Goal: Task Accomplishment & Management: Use online tool/utility

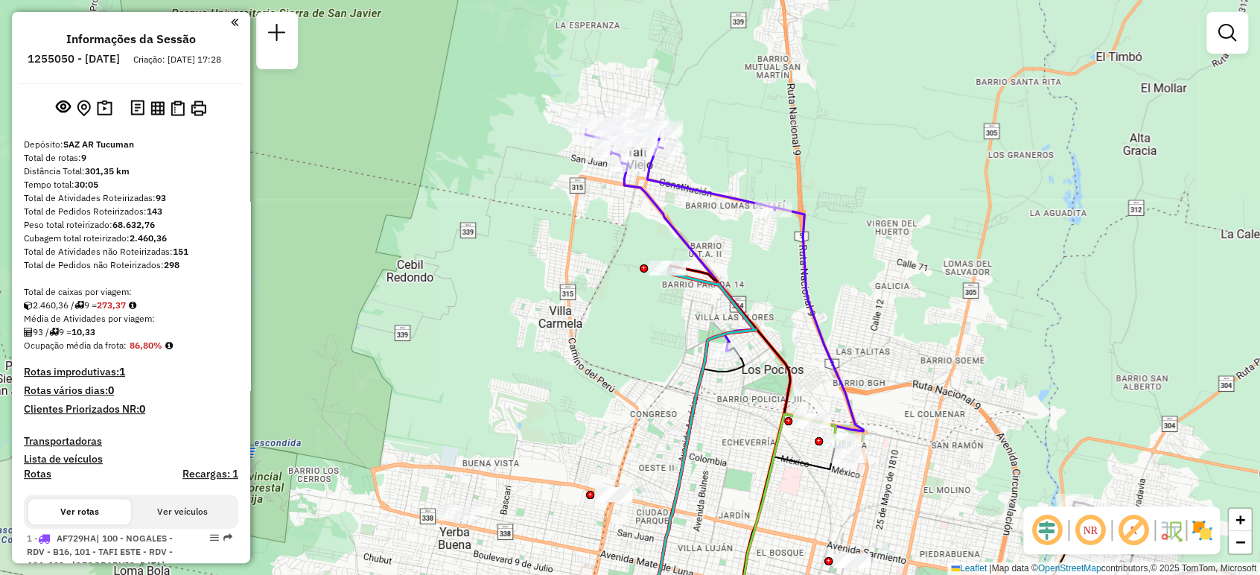
drag, startPoint x: 769, startPoint y: 154, endPoint x: 760, endPoint y: 340, distance: 185.7
click at [760, 340] on icon at bounding box center [718, 456] width 144 height 381
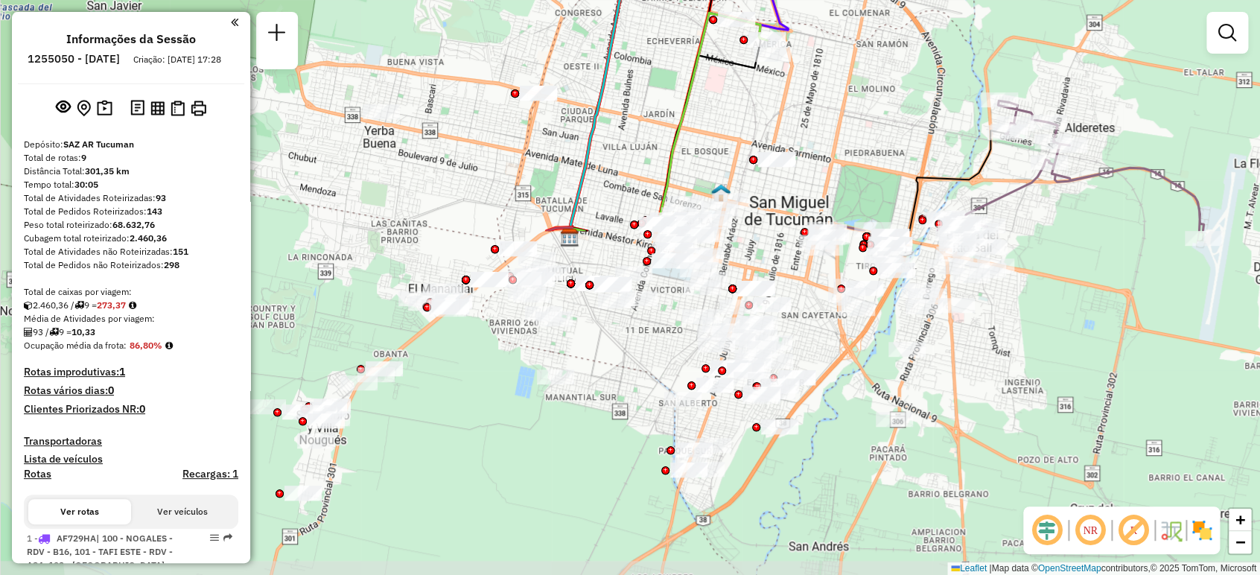
drag, startPoint x: 722, startPoint y: 430, endPoint x: 649, endPoint y: 16, distance: 420.5
click at [649, 16] on div "Janela de atendimento Grade de atendimento Capacidade Transportadoras Veículos …" at bounding box center [630, 287] width 1260 height 575
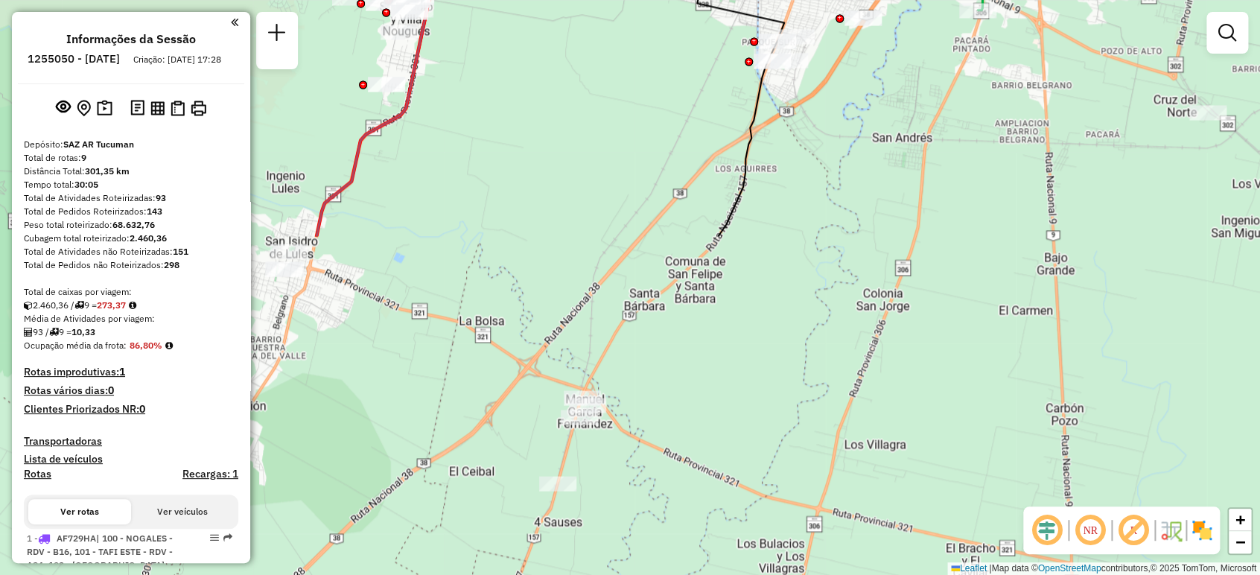
drag, startPoint x: 581, startPoint y: 418, endPoint x: 656, endPoint y: 40, distance: 385.0
click at [656, 40] on div "Rota 1 - Placa AF729HA 0000489331 - EL MARQUES Janela de atendimento Grade de a…" at bounding box center [630, 287] width 1260 height 575
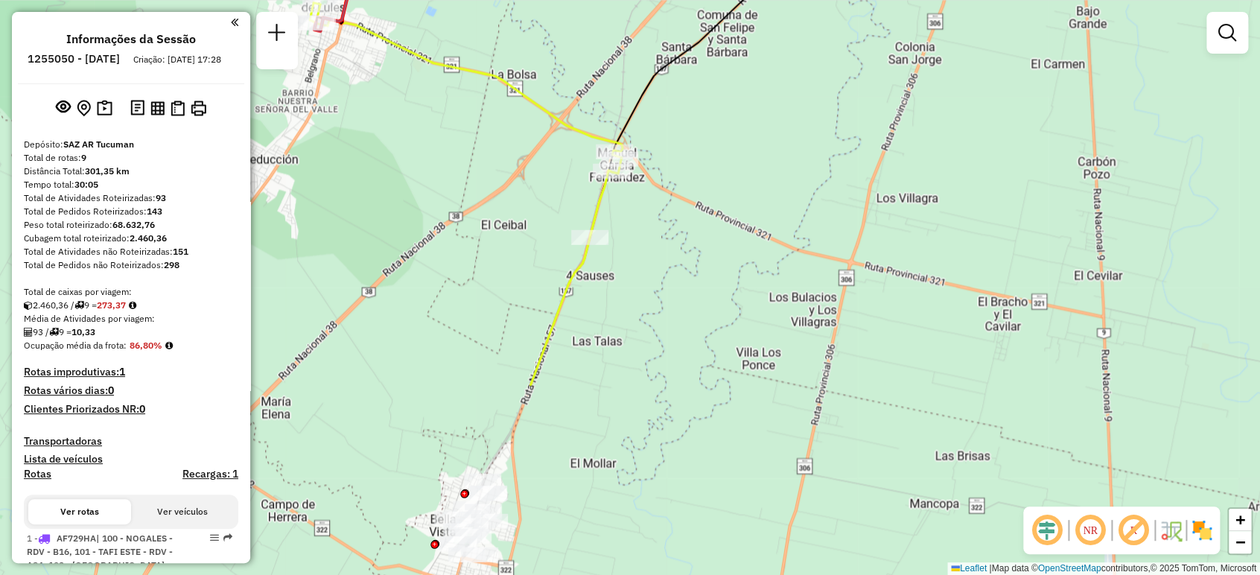
drag, startPoint x: 543, startPoint y: 442, endPoint x: 575, endPoint y: 195, distance: 248.6
click at [575, 195] on div "Rota 1 - Placa AF729HA 0000489331 - EL MARQUES Janela de atendimento Grade de a…" at bounding box center [630, 287] width 1260 height 575
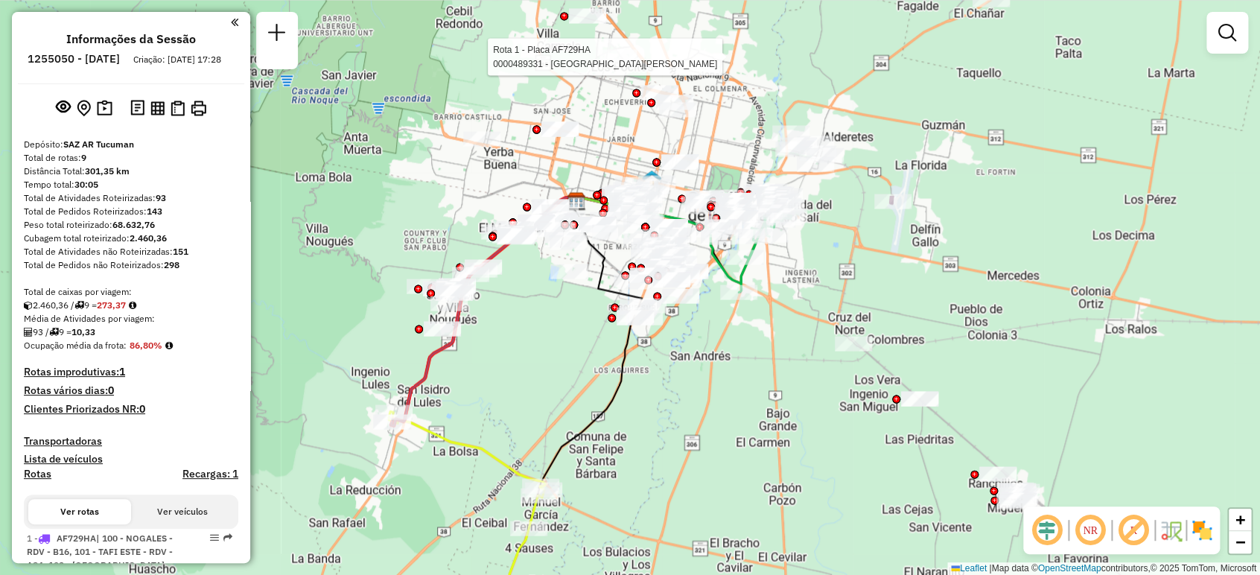
drag, startPoint x: 614, startPoint y: 210, endPoint x: 568, endPoint y: 463, distance: 257.3
click at [568, 463] on div "Rota 1 - Placa AF729HA 0000489331 - EL MARQUES Janela de atendimento Grade de a…" at bounding box center [630, 287] width 1260 height 575
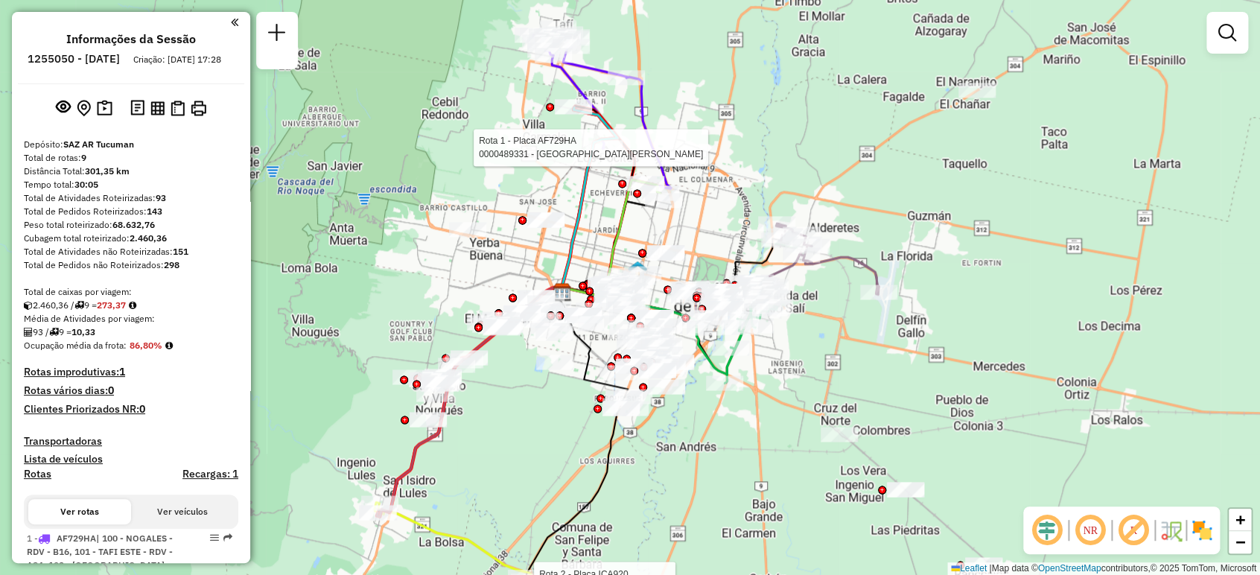
drag, startPoint x: 842, startPoint y: 244, endPoint x: 827, endPoint y: 334, distance: 92.0
click at [827, 334] on div "Rota 1 - Placa AF729HA 0000489331 - EL MARQUES Rota 2 - Placa ICA920 0000398433…" at bounding box center [630, 287] width 1260 height 575
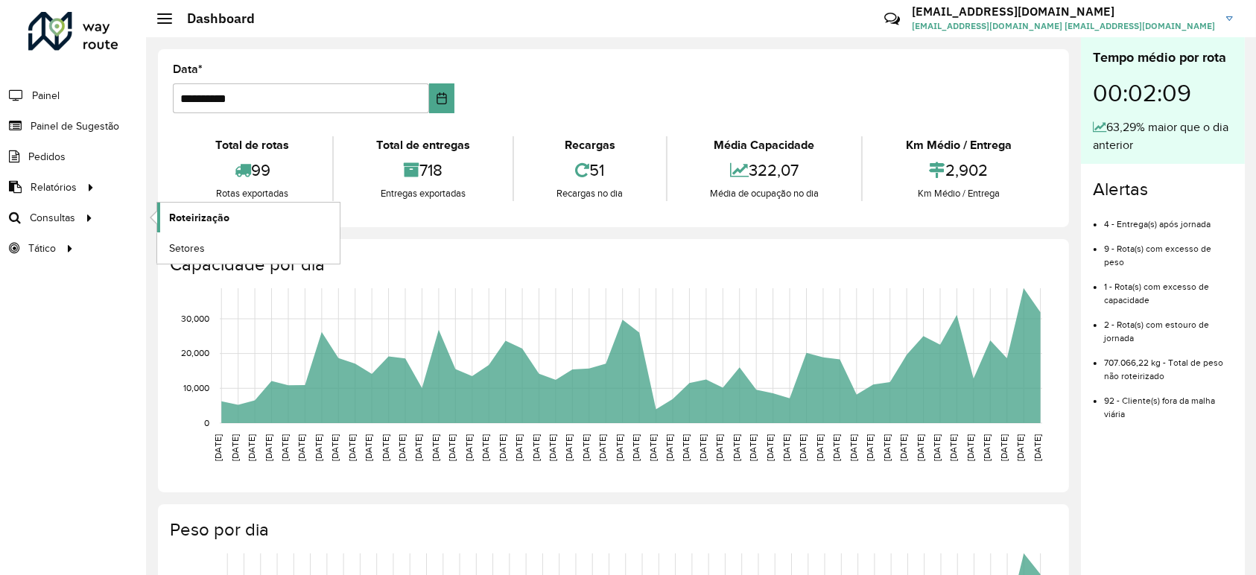
click at [195, 221] on span "Roteirização" at bounding box center [199, 218] width 60 height 16
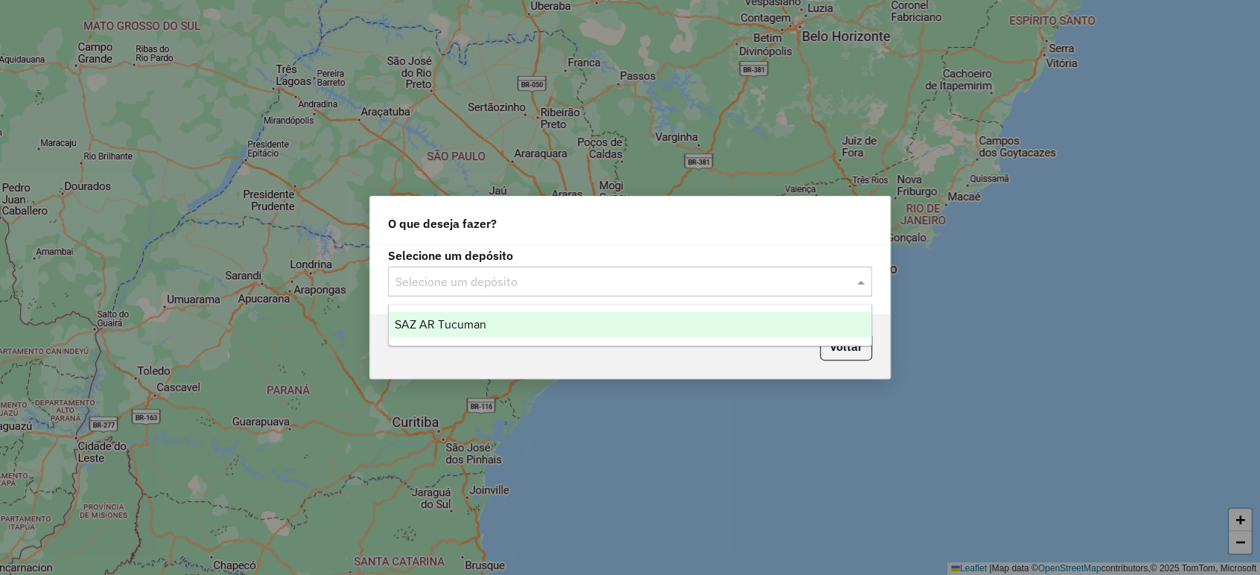
click at [519, 285] on input "text" at bounding box center [614, 282] width 439 height 18
click at [519, 322] on div "SAZ AR Tucuman" at bounding box center [630, 324] width 483 height 25
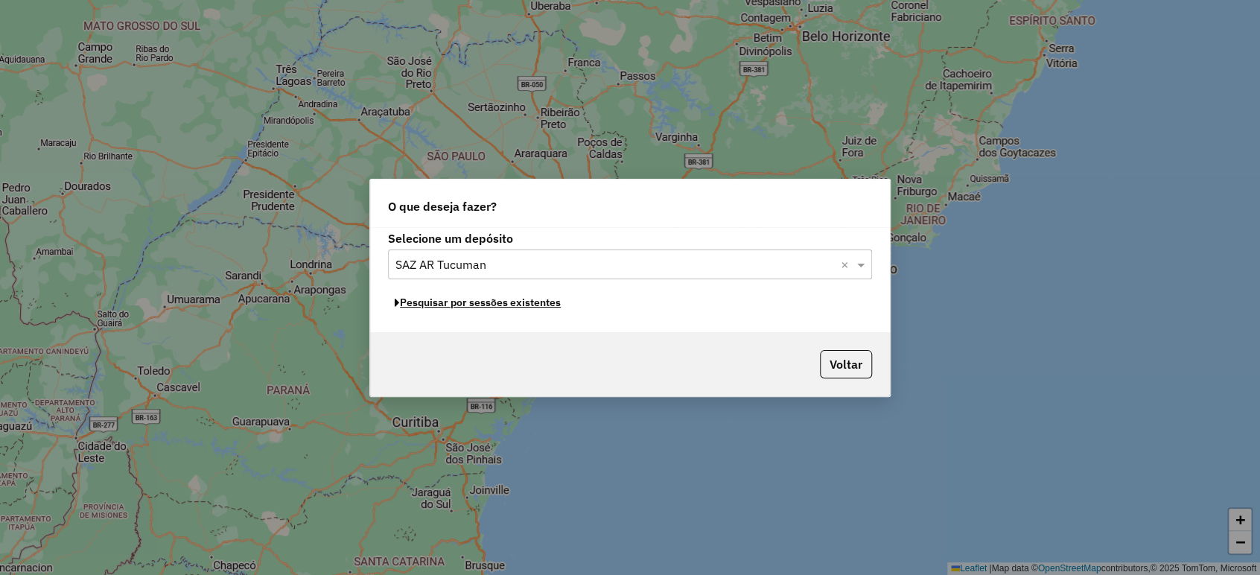
click at [495, 302] on button "Pesquisar por sessões existentes" at bounding box center [477, 302] width 179 height 23
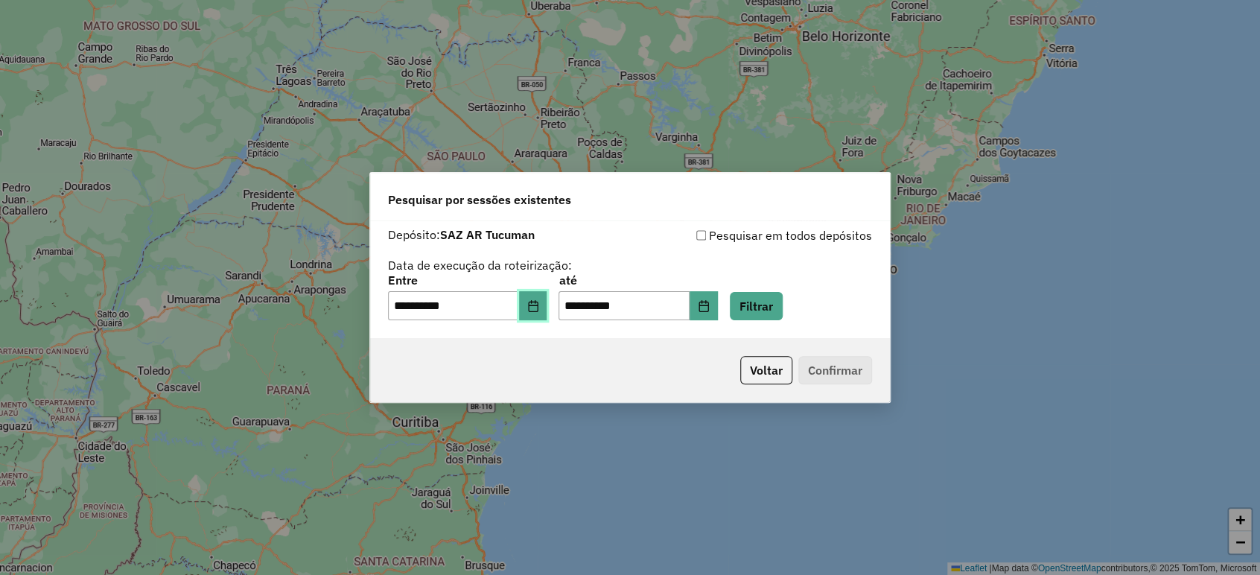
click at [547, 308] on button "Choose Date" at bounding box center [533, 306] width 28 height 30
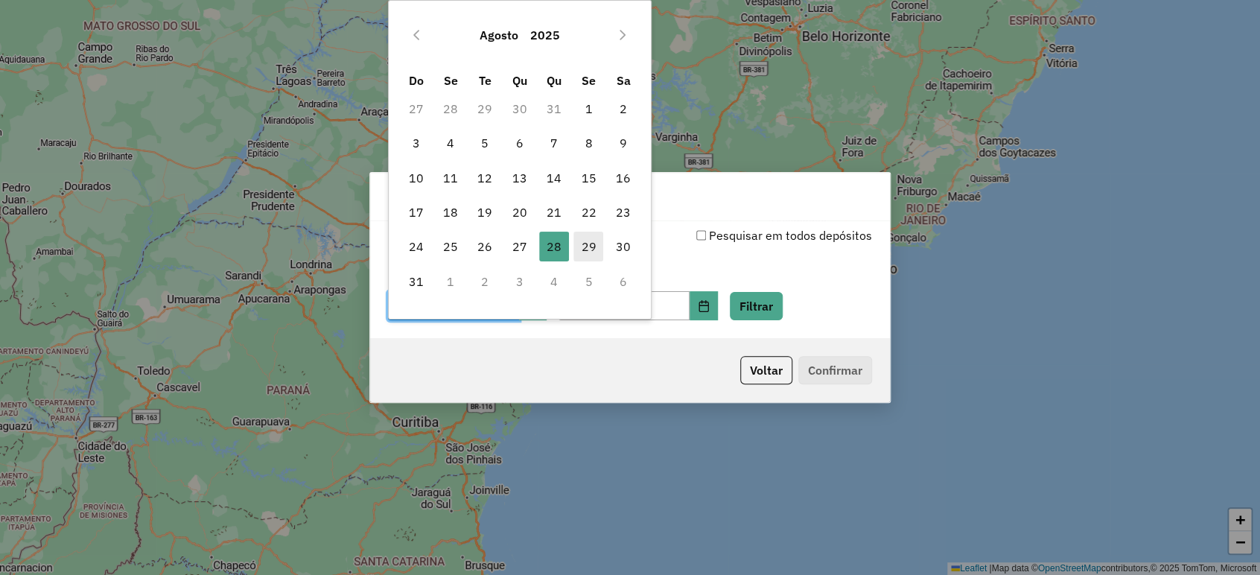
click at [593, 241] on span "29" at bounding box center [589, 247] width 30 height 30
type input "**********"
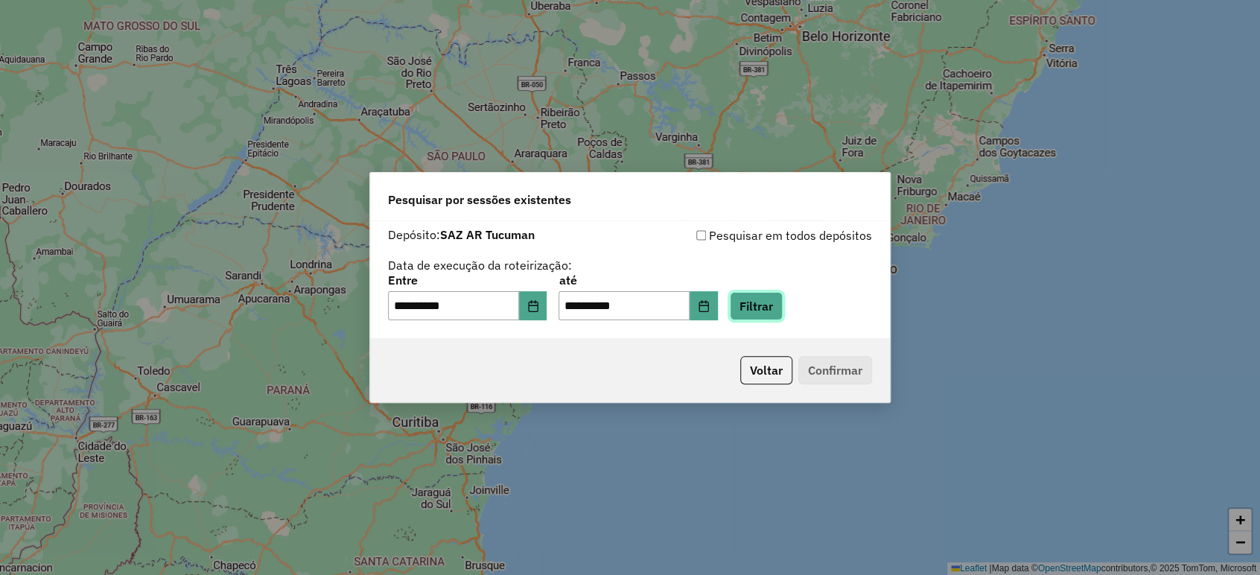
click at [783, 302] on button "Filtrar" at bounding box center [756, 306] width 53 height 28
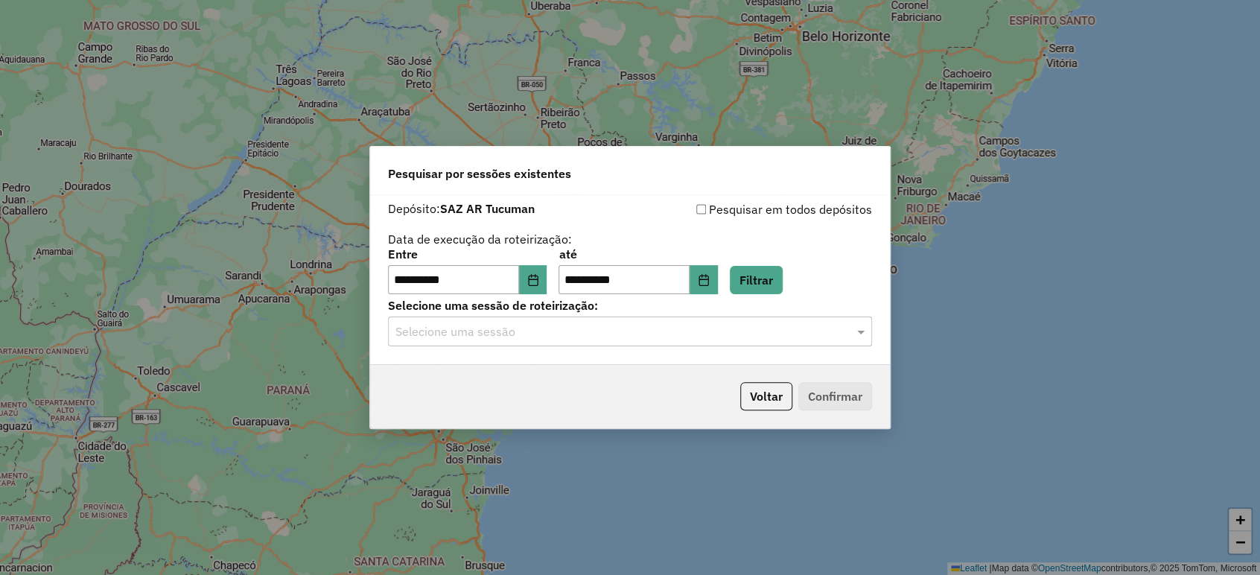
click at [632, 332] on input "text" at bounding box center [614, 332] width 439 height 18
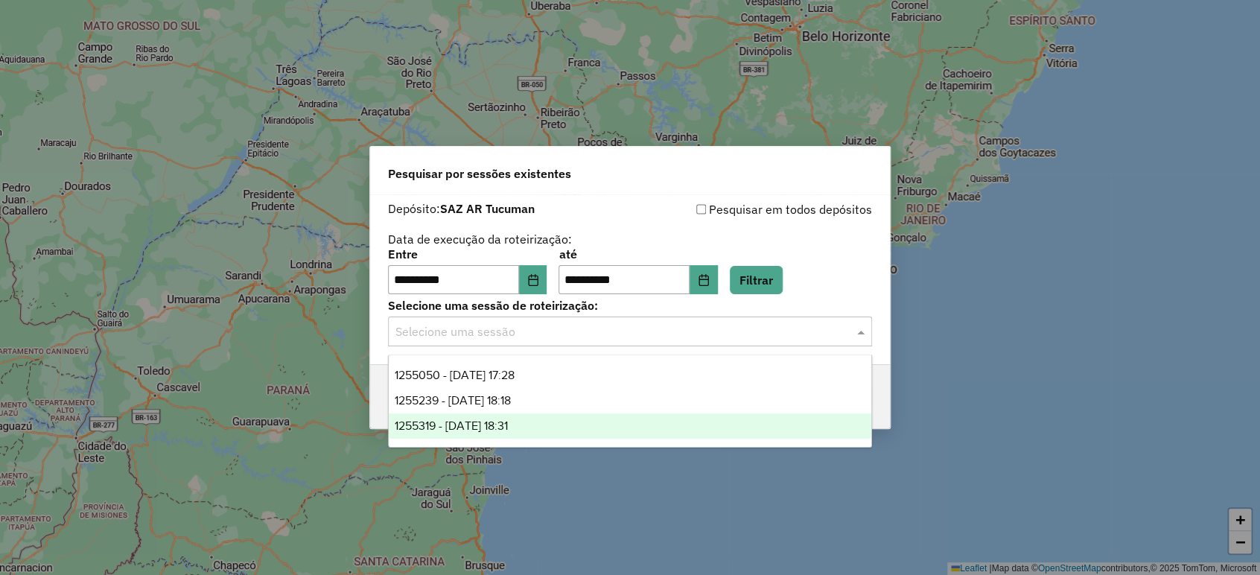
click at [554, 422] on div "1255319 - 29/08/2025 18:31" at bounding box center [630, 425] width 483 height 25
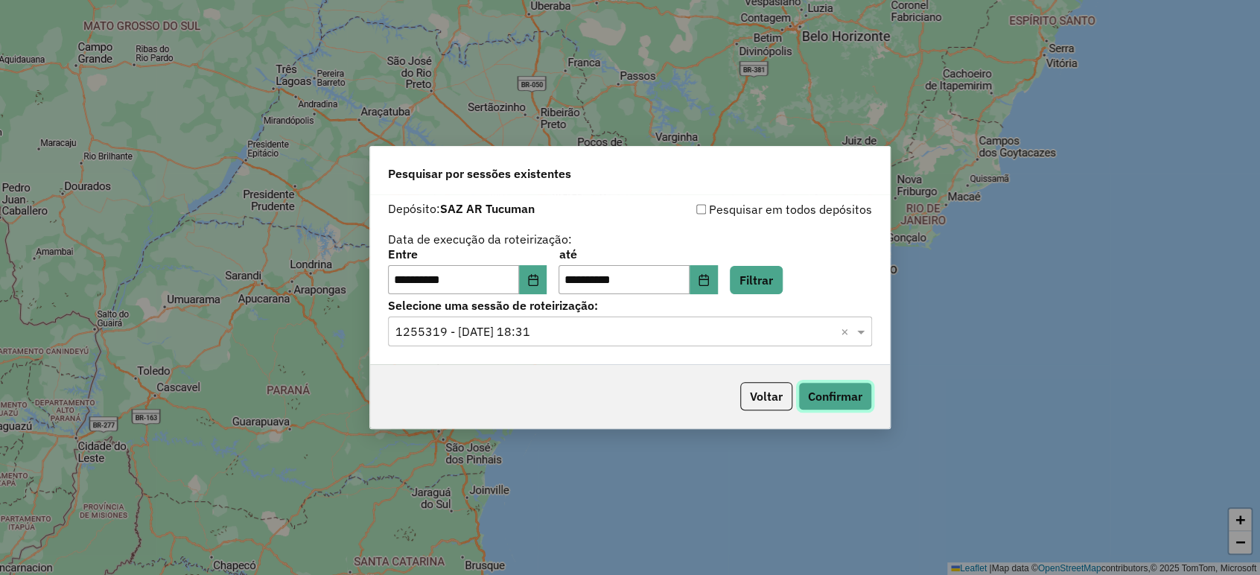
click at [815, 402] on button "Confirmar" at bounding box center [835, 396] width 74 height 28
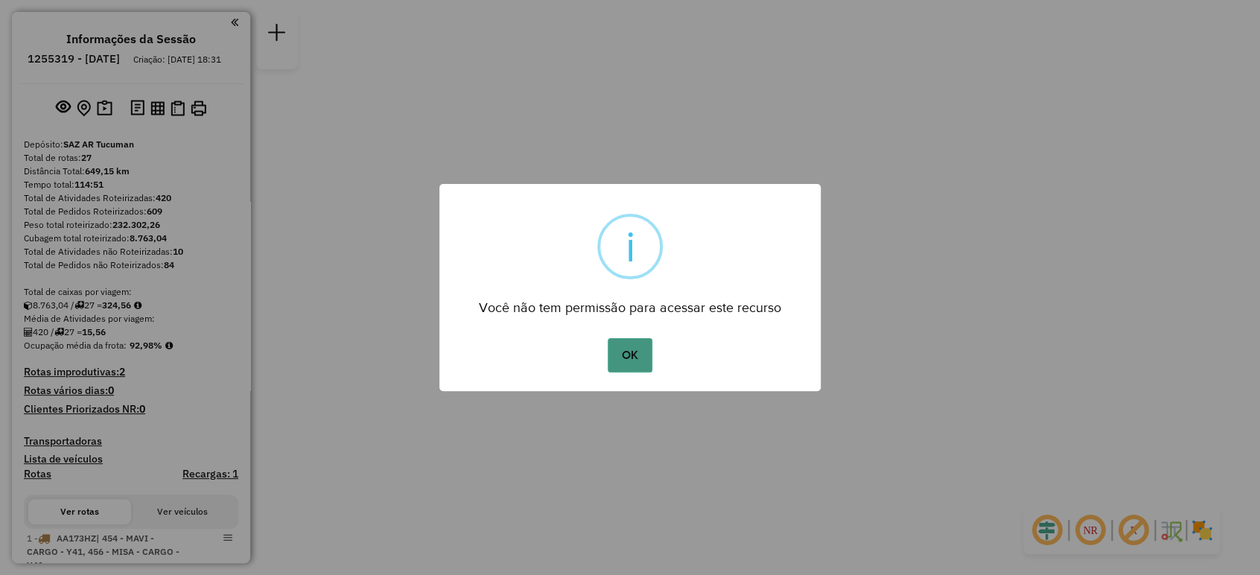
click at [626, 346] on button "OK" at bounding box center [630, 355] width 44 height 34
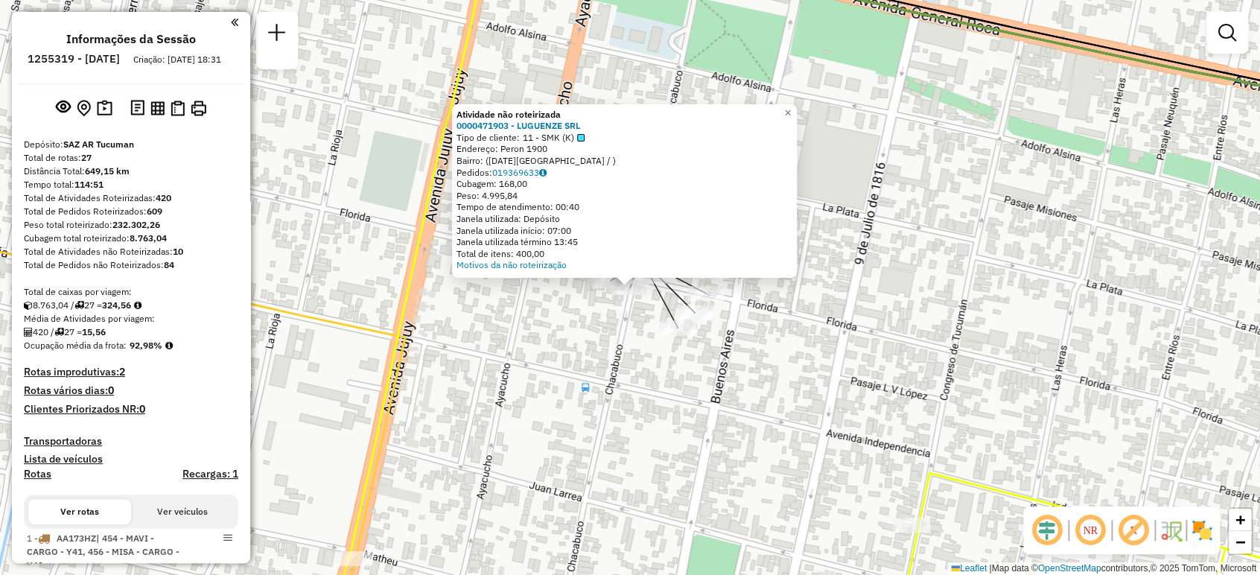
click at [591, 317] on div "Atividade não roteirizada 0000471903 - LUGUENZE SRL Tipo de cliente: 11 - SMK (…" at bounding box center [630, 287] width 1260 height 575
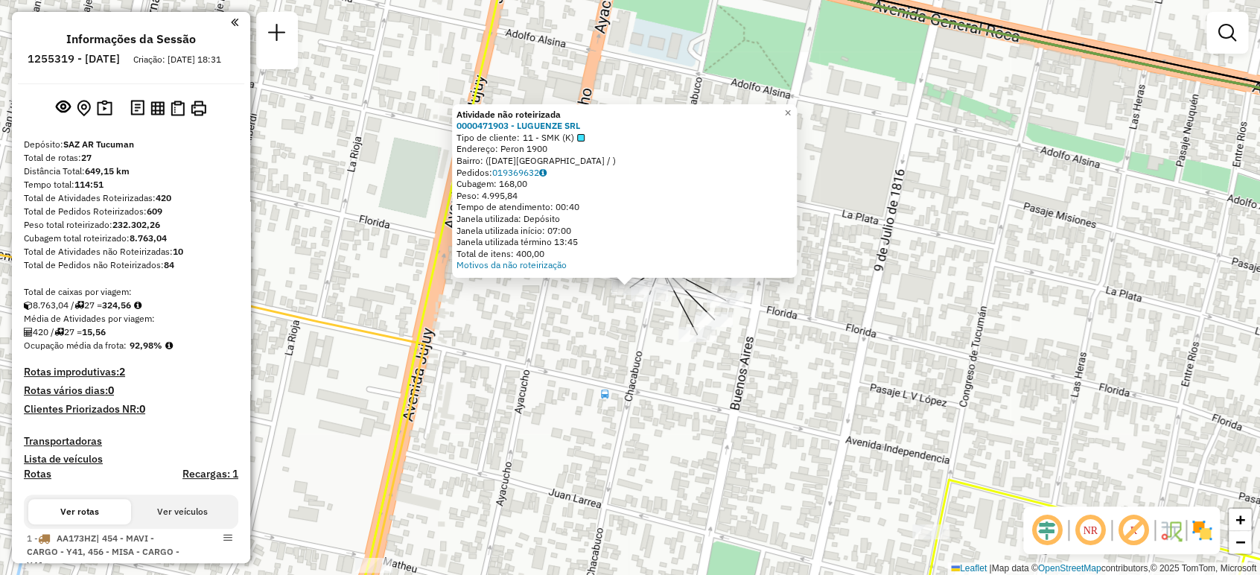
click at [596, 294] on div "Atividade não roteirizada 0000471903 - LUGUENZE SRL Tipo de cliente: 11 - SMK (…" at bounding box center [630, 287] width 1260 height 575
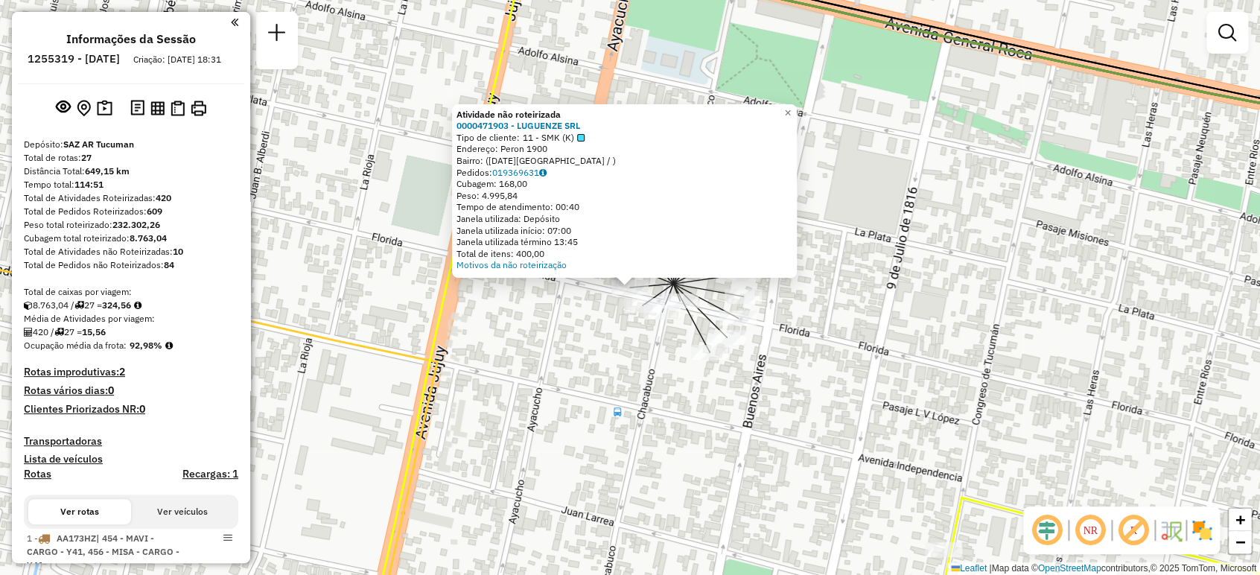
click at [577, 302] on div "Atividade não roteirizada 0000471903 - LUGUENZE SRL Tipo de cliente: 11 - SMK (…" at bounding box center [630, 287] width 1260 height 575
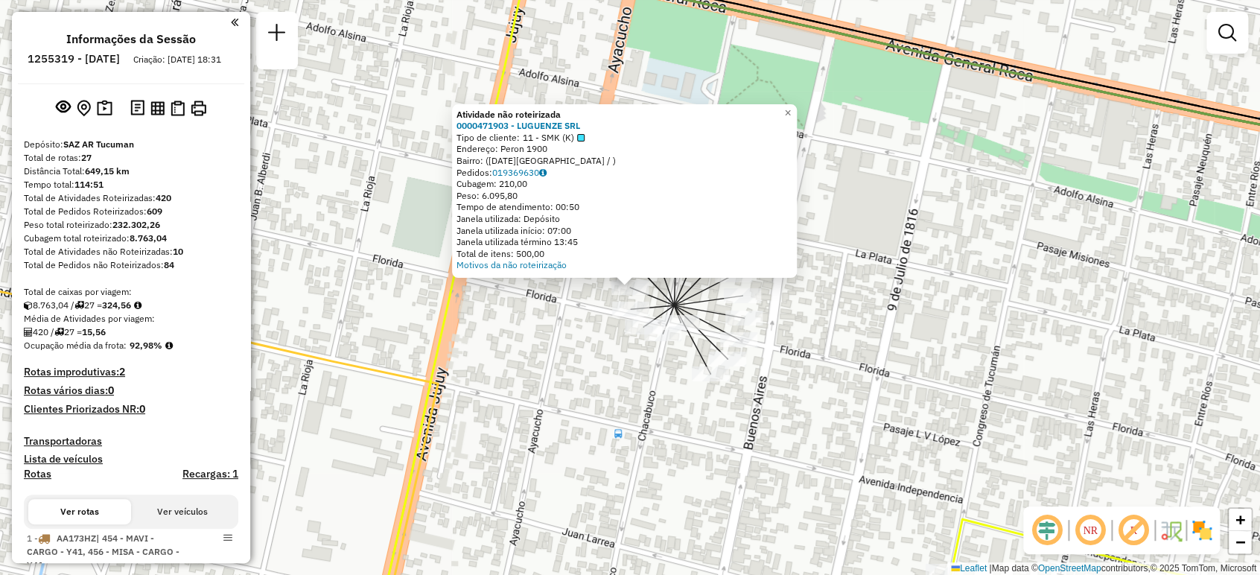
click at [579, 308] on div "Atividade não roteirizada 0000471903 - LUGUENZE SRL Tipo de cliente: 11 - SMK (…" at bounding box center [630, 287] width 1260 height 575
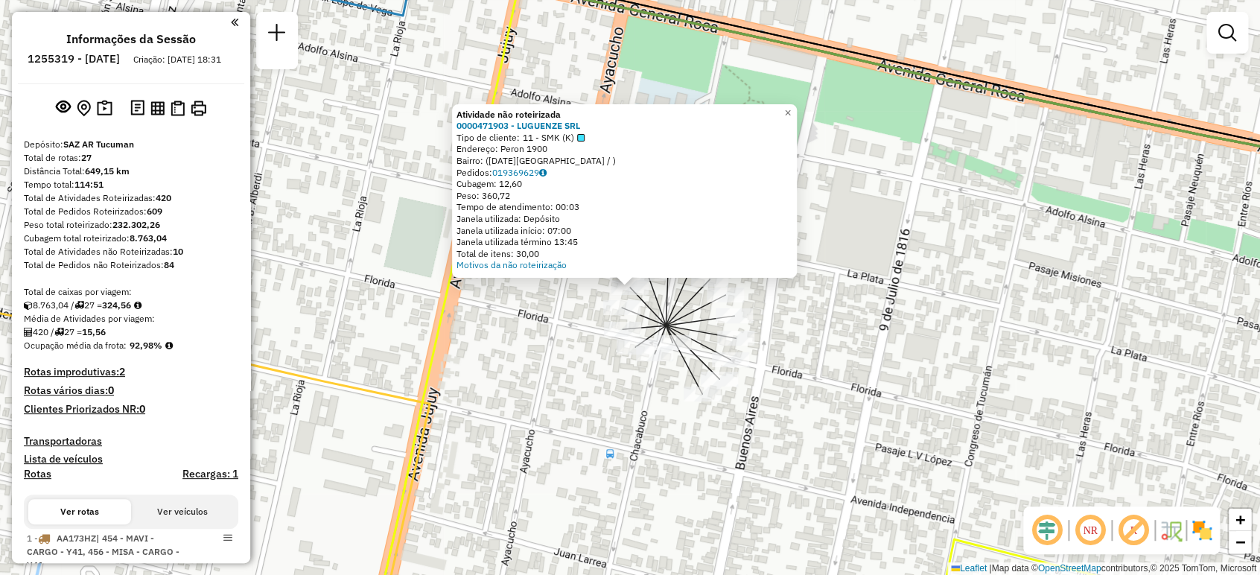
click at [557, 308] on div "Atividade não roteirizada 0000471903 - LUGUENZE SRL Tipo de cliente: 11 - SMK (…" at bounding box center [630, 287] width 1260 height 575
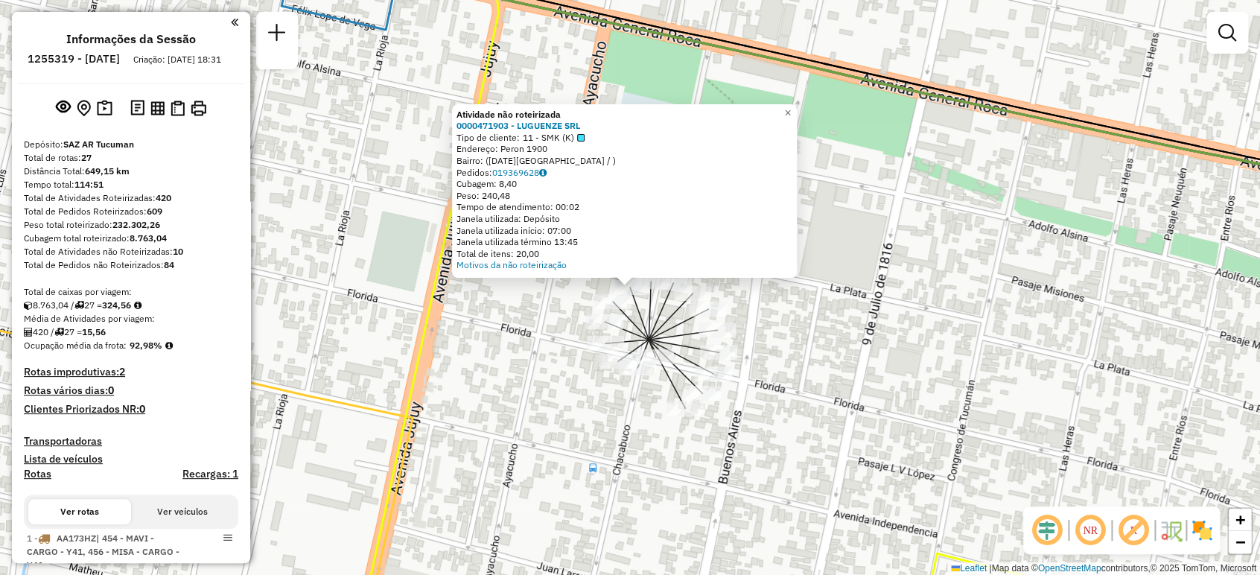
click at [566, 306] on div "Atividade não roteirizada 0000471903 - LUGUENZE SRL Tipo de cliente: 11 - SMK (…" at bounding box center [630, 287] width 1260 height 575
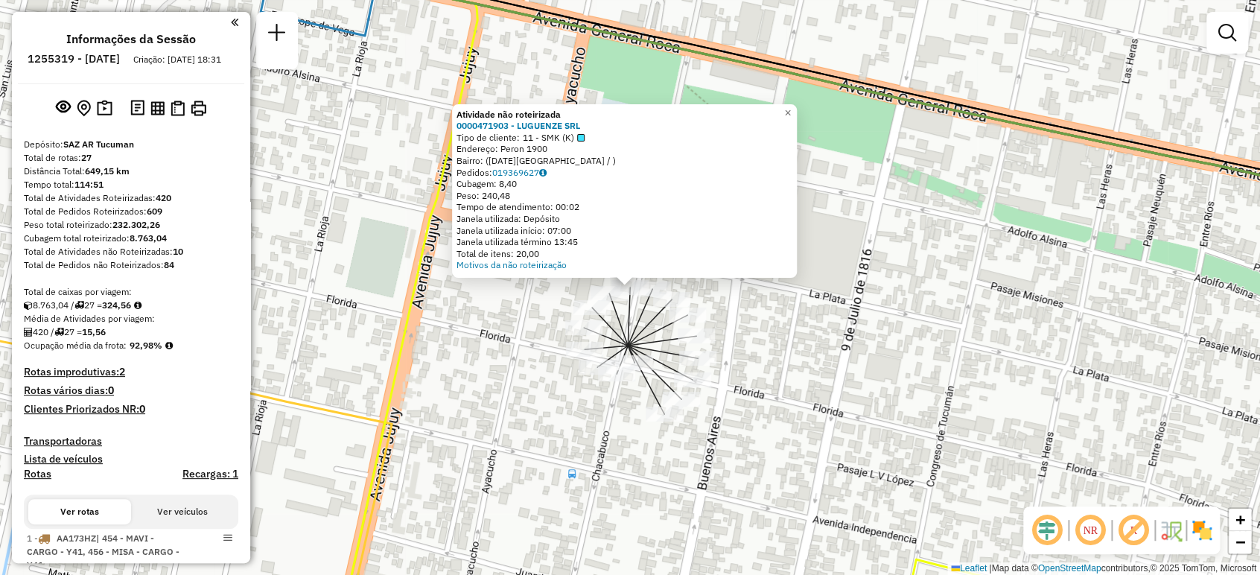
click at [550, 302] on div "Atividade não roteirizada 0000471903 - LUGUENZE SRL Tipo de cliente: 11 - SMK (…" at bounding box center [630, 287] width 1260 height 575
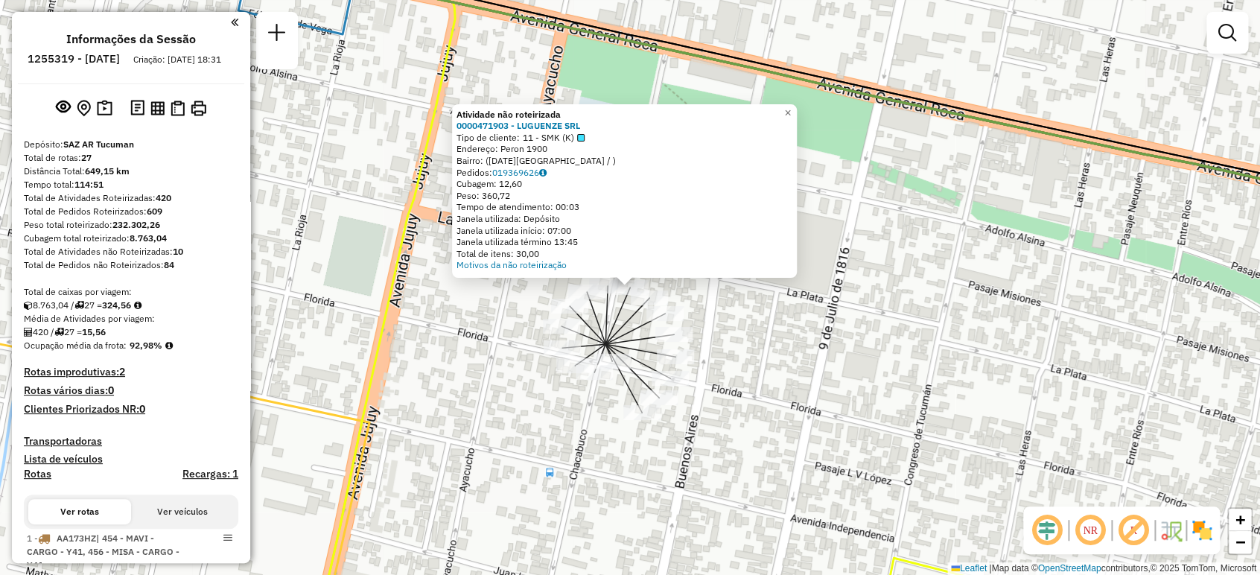
click at [527, 296] on div "Atividade não roteirizada 0000471903 - LUGUENZE SRL Tipo de cliente: 11 - SMK (…" at bounding box center [630, 287] width 1260 height 575
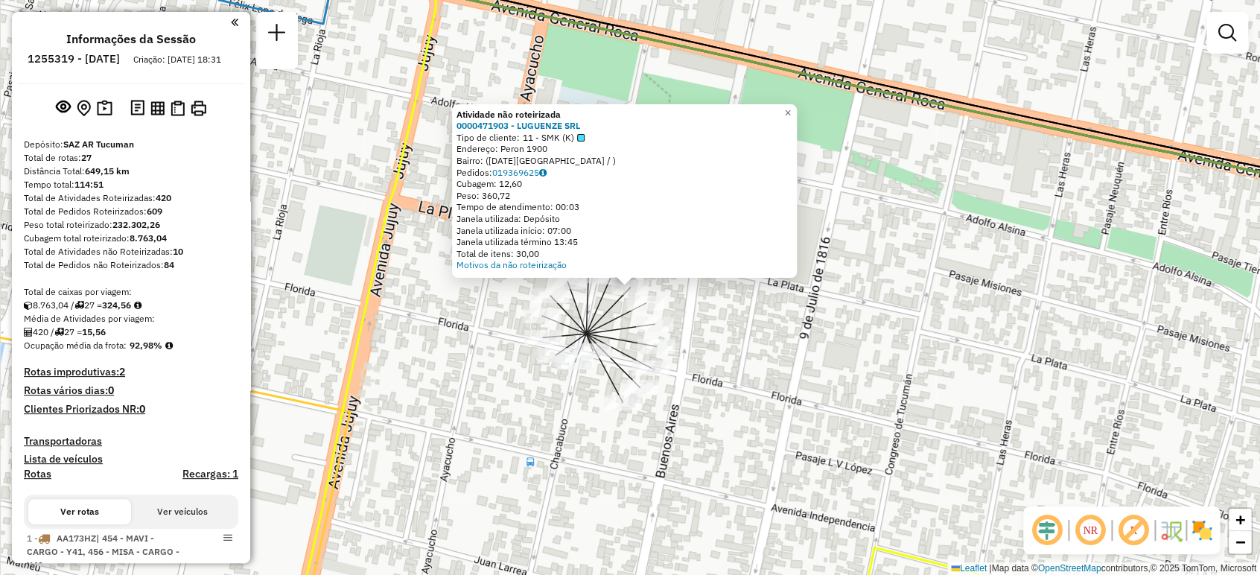
click at [484, 311] on div "Atividade não roteirizada 0000471903 - LUGUENZE SRL Tipo de cliente: 11 - SMK (…" at bounding box center [630, 287] width 1260 height 575
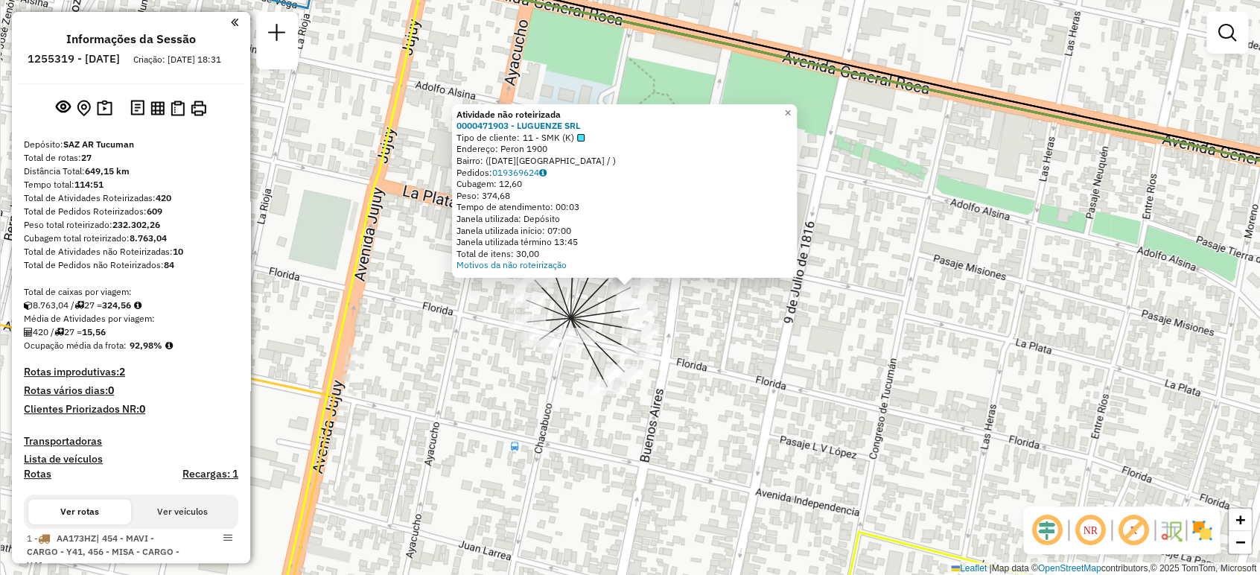
click at [481, 320] on div "Atividade não roteirizada 0000471903 - LUGUENZE SRL Tipo de cliente: 11 - SMK (…" at bounding box center [630, 287] width 1260 height 575
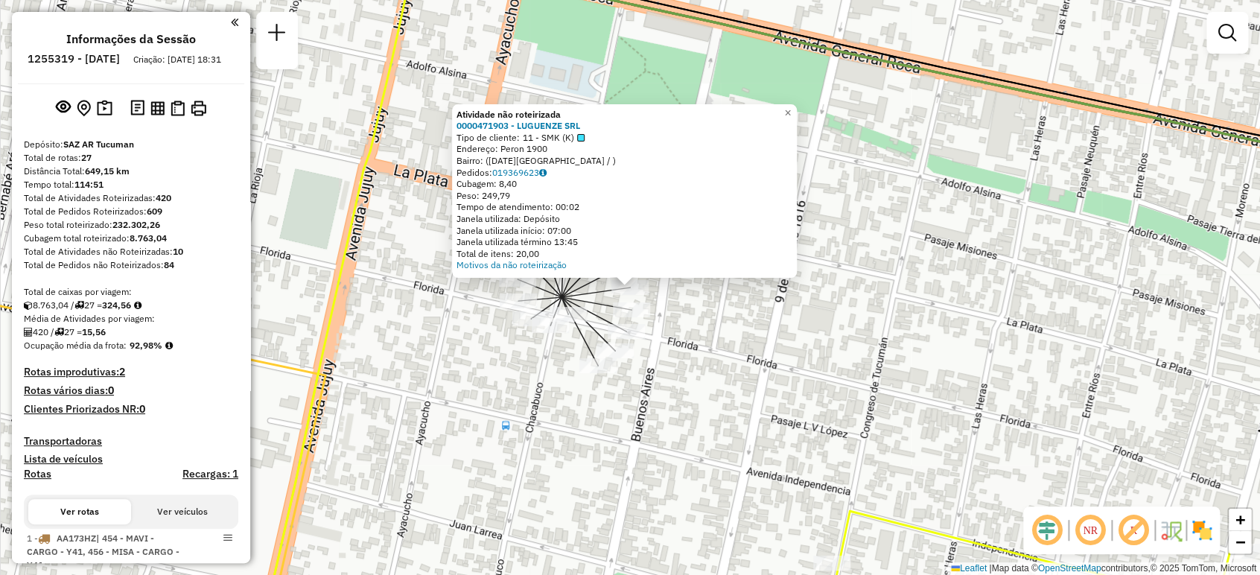
click at [466, 317] on div "Atividade não roteirizada 0000471903 - LUGUENZE SRL Tipo de cliente: 11 - SMK (…" at bounding box center [630, 287] width 1260 height 575
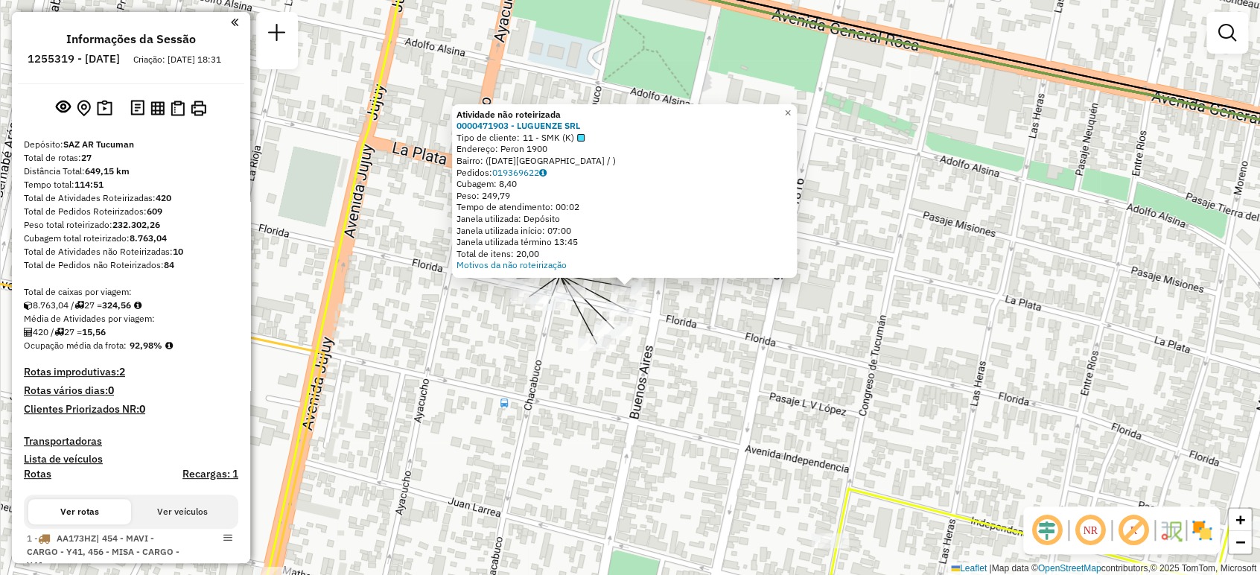
click at [482, 332] on div "Atividade não roteirizada 0000471903 - LUGUENZE SRL Tipo de cliente: 11 - SMK (…" at bounding box center [630, 287] width 1260 height 575
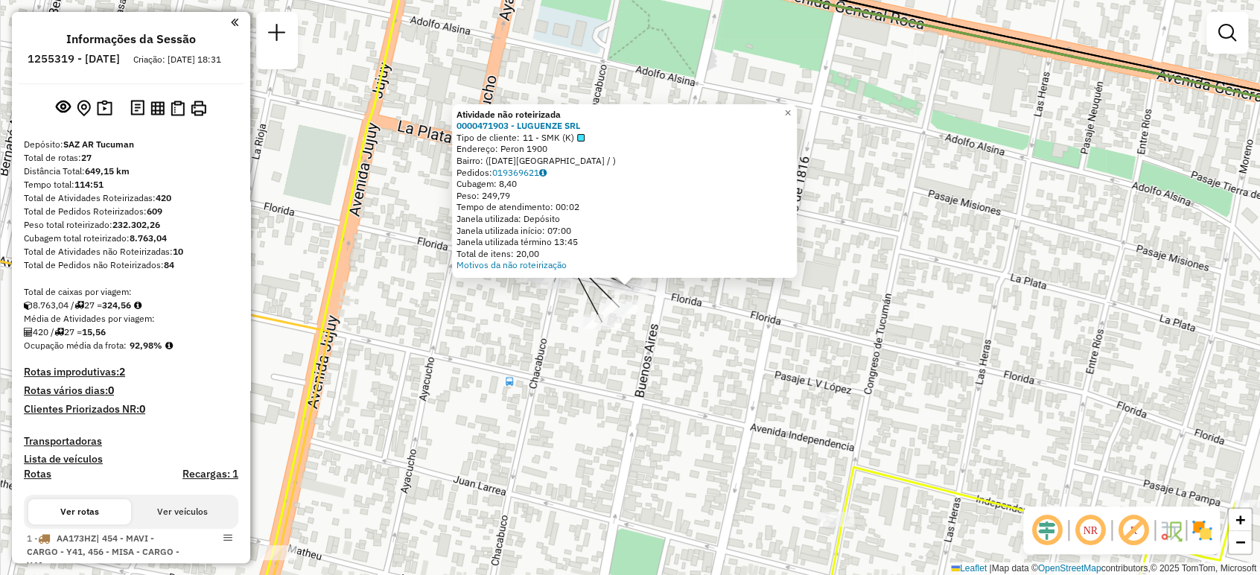
click at [489, 341] on div "Atividade não roteirizada 0000471903 - LUGUENZE SRL Tipo de cliente: 11 - SMK (…" at bounding box center [630, 287] width 1260 height 575
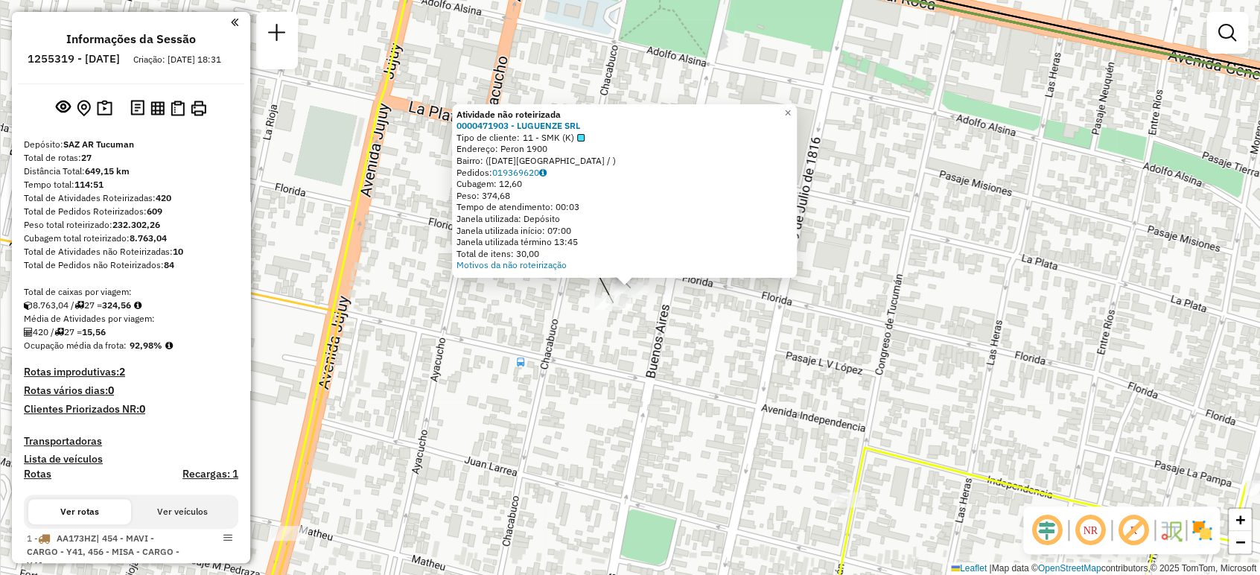
click at [547, 351] on div "Atividade não roteirizada 0000471903 - LUGUENZE SRL Tipo de cliente: 11 - SMK (…" at bounding box center [630, 287] width 1260 height 575
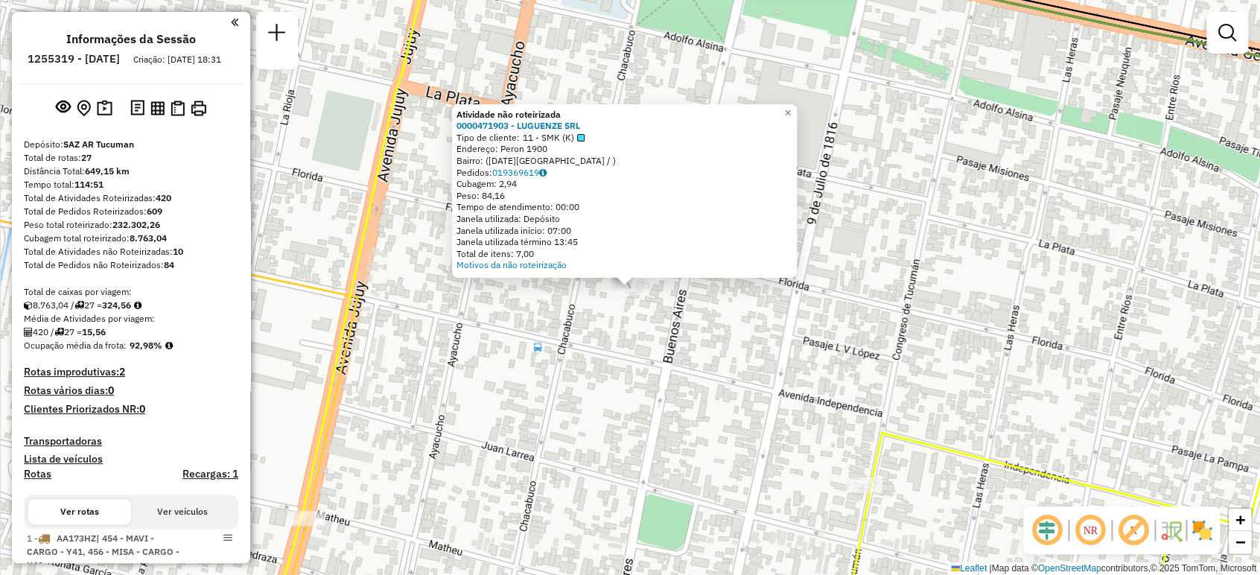
click at [565, 327] on div "Atividade não roteirizada 0000471903 - LUGUENZE SRL Tipo de cliente: 11 - SMK (…" at bounding box center [630, 287] width 1260 height 575
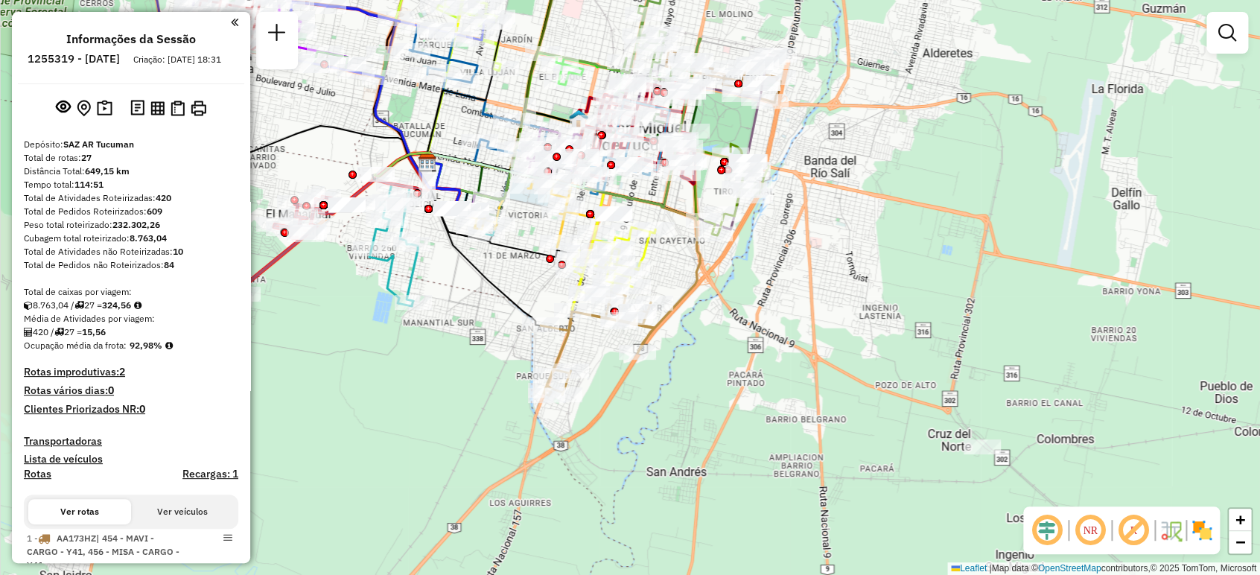
drag, startPoint x: 955, startPoint y: 223, endPoint x: 666, endPoint y: 217, distance: 289.0
click at [666, 217] on icon at bounding box center [564, 241] width 272 height 174
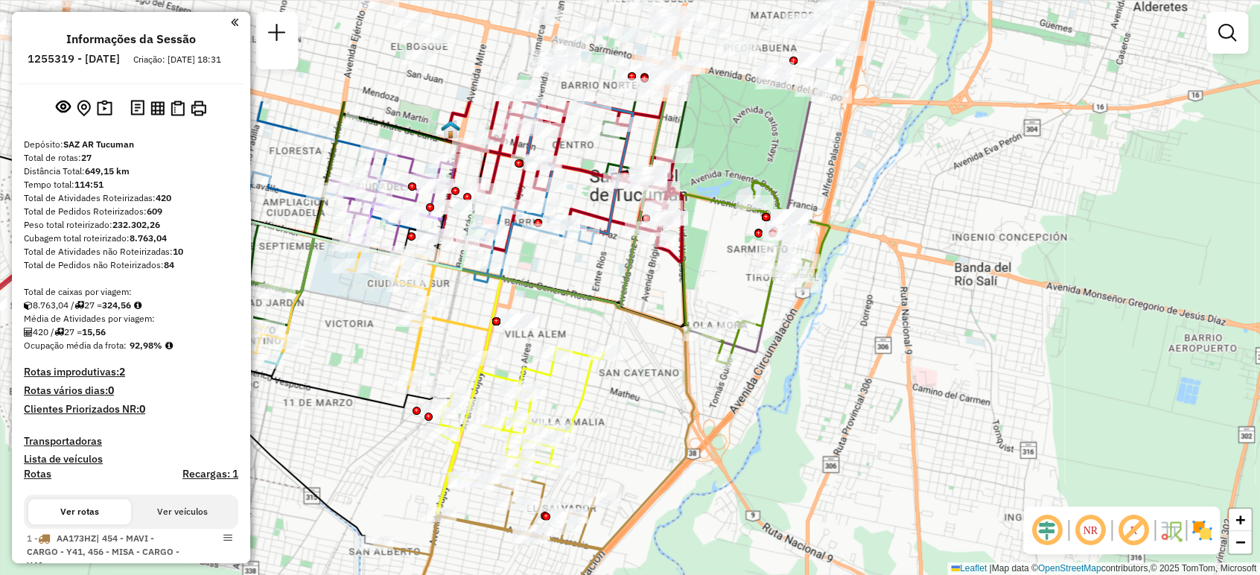
drag, startPoint x: 830, startPoint y: 153, endPoint x: 751, endPoint y: 310, distance: 175.5
click at [749, 312] on div "Rota 9 - Placa HYF998 0000705621 - CANTOS [PERSON_NAME] de atendimento Grade de…" at bounding box center [630, 287] width 1260 height 575
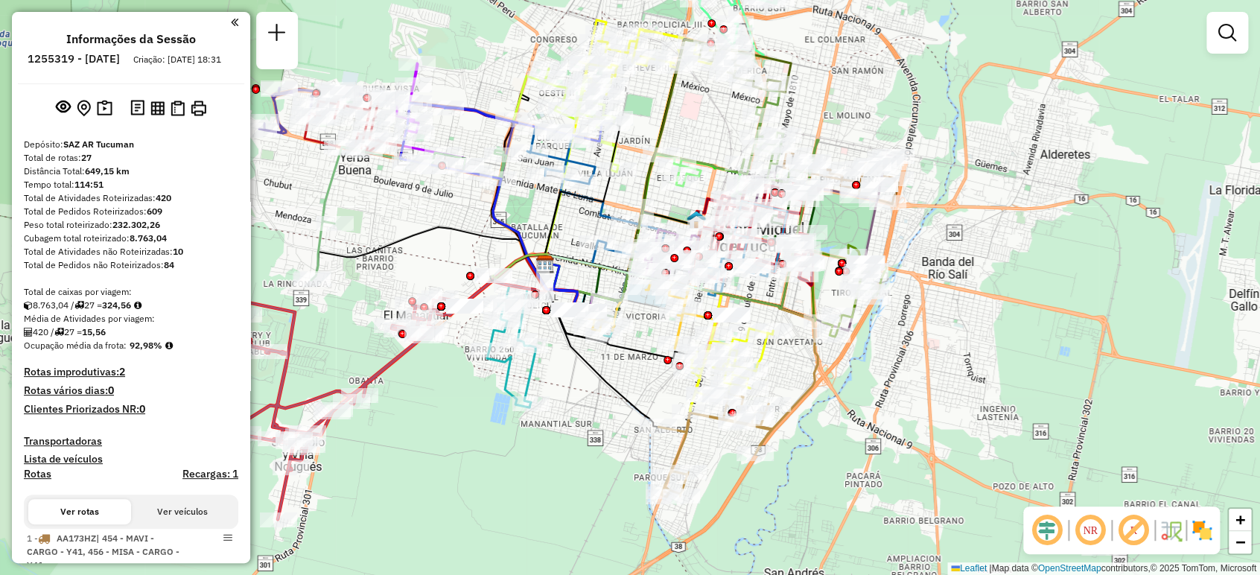
drag, startPoint x: 436, startPoint y: 419, endPoint x: 602, endPoint y: 372, distance: 172.1
click at [602, 372] on icon at bounding box center [592, 341] width 131 height 172
select select "**********"
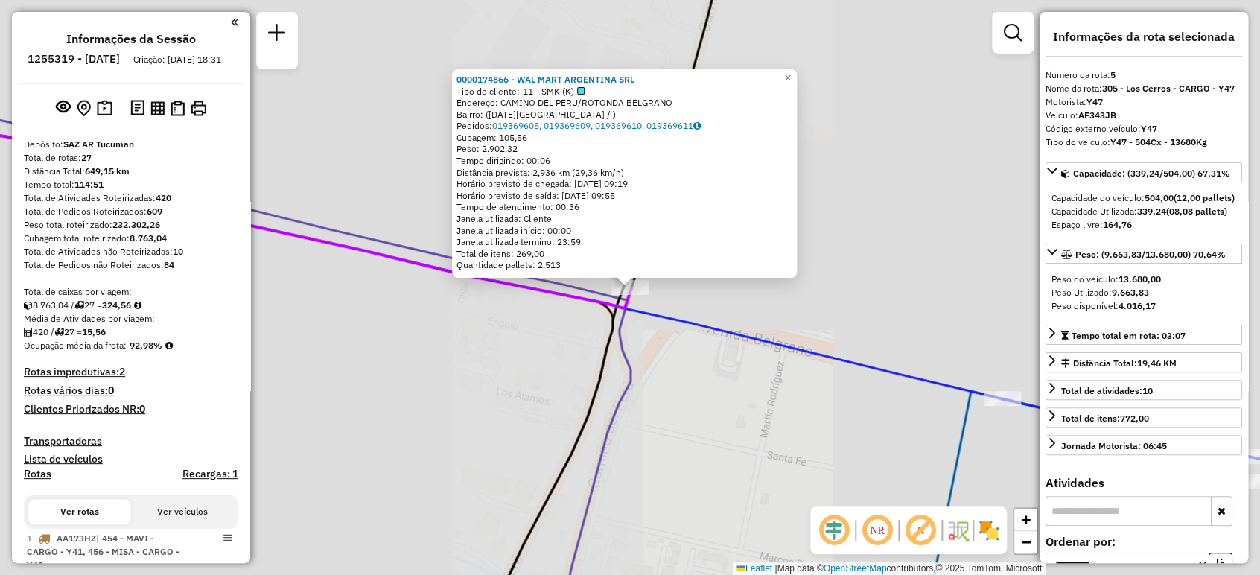
scroll to position [983, 0]
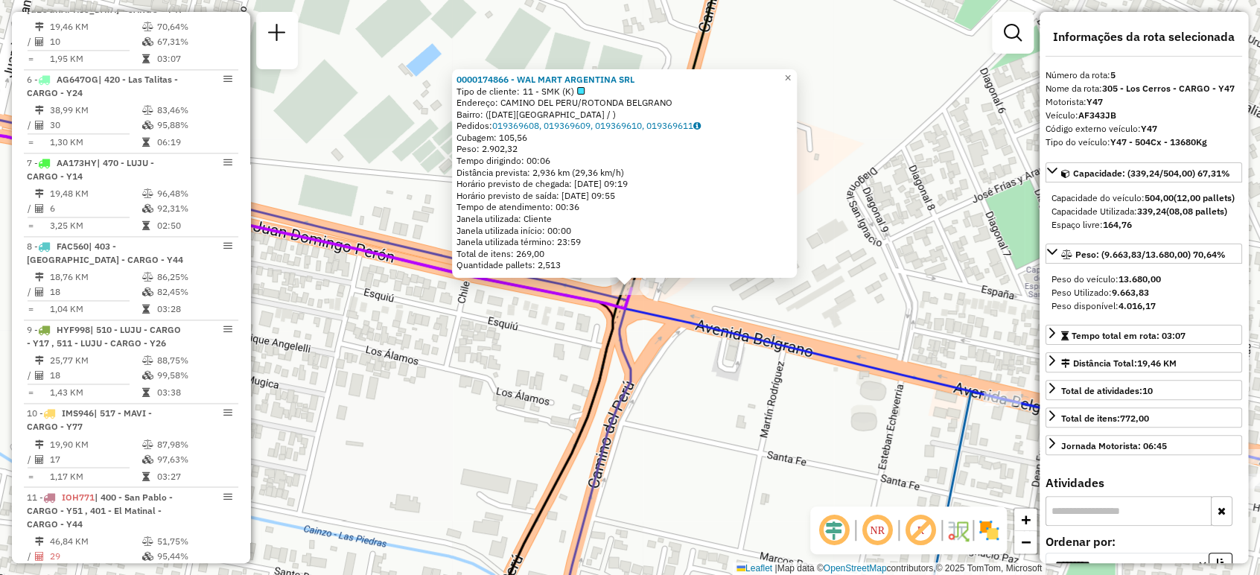
click at [585, 359] on div "0000174866 - WAL MART [GEOGRAPHIC_DATA] SRL Tipo de cliente: 11 - SMK (K) Ender…" at bounding box center [630, 287] width 1260 height 575
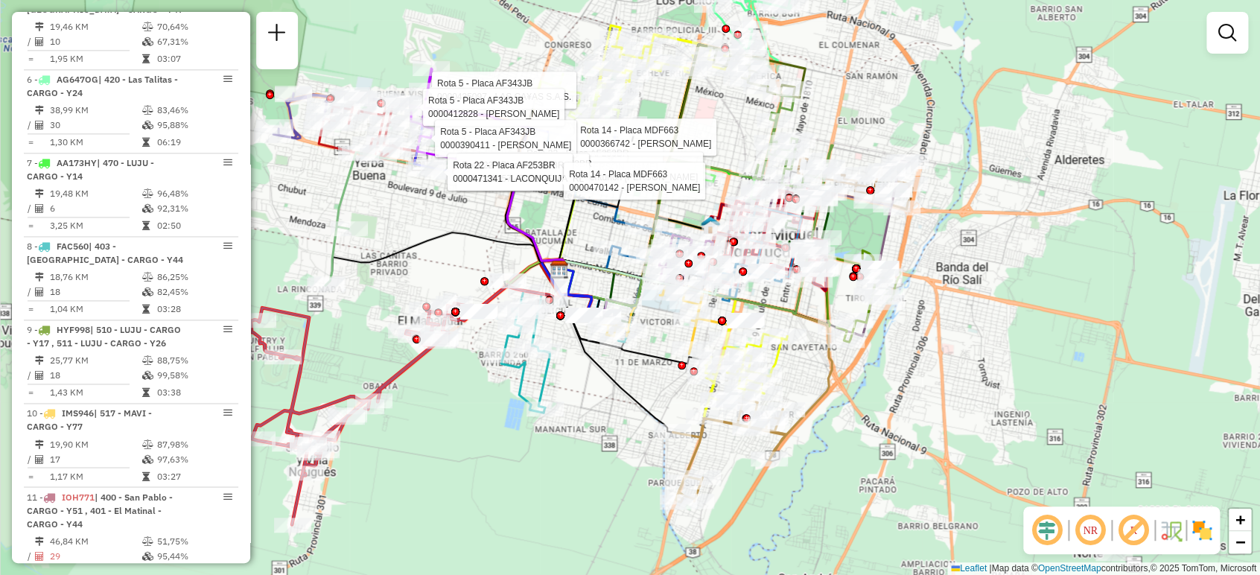
drag, startPoint x: 623, startPoint y: 359, endPoint x: 626, endPoint y: 285, distance: 74.5
click at [626, 285] on div "Rota 5 - Placa AF343JB 0000435097 - LAS CA¥AS S.A.S. Rota 22 - Placa AF253BR 00…" at bounding box center [630, 287] width 1260 height 575
select select "**********"
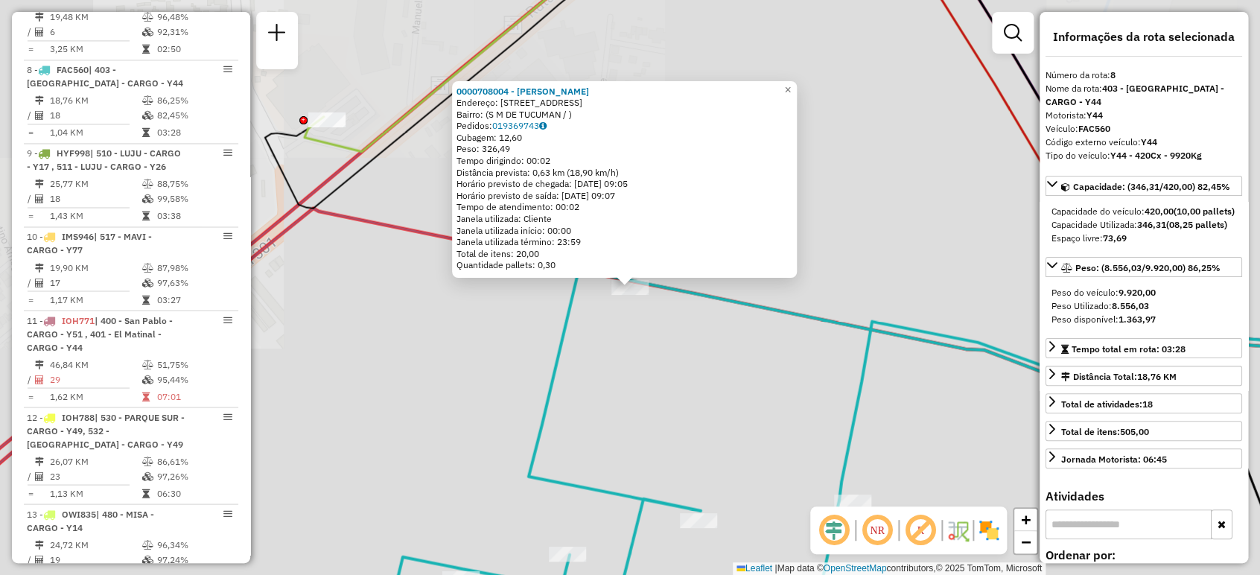
scroll to position [1233, 0]
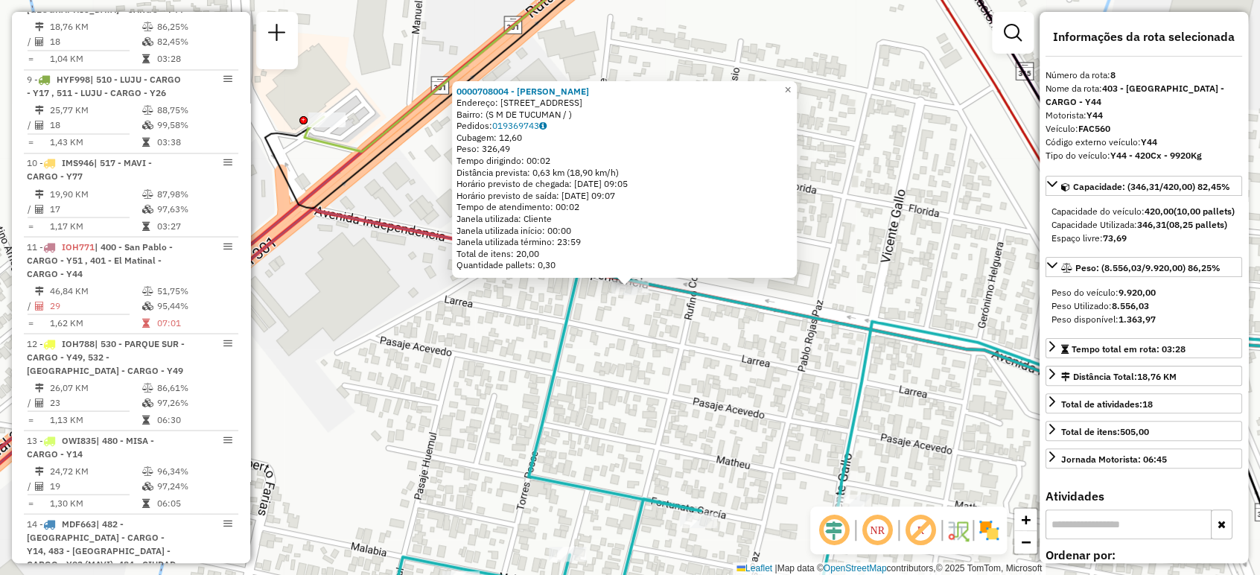
click at [649, 352] on div "0000708004 - [PERSON_NAME]: [STREET_ADDRESS]: (S M DE TUCUMAN / ) Pedidos: 0193…" at bounding box center [630, 287] width 1260 height 575
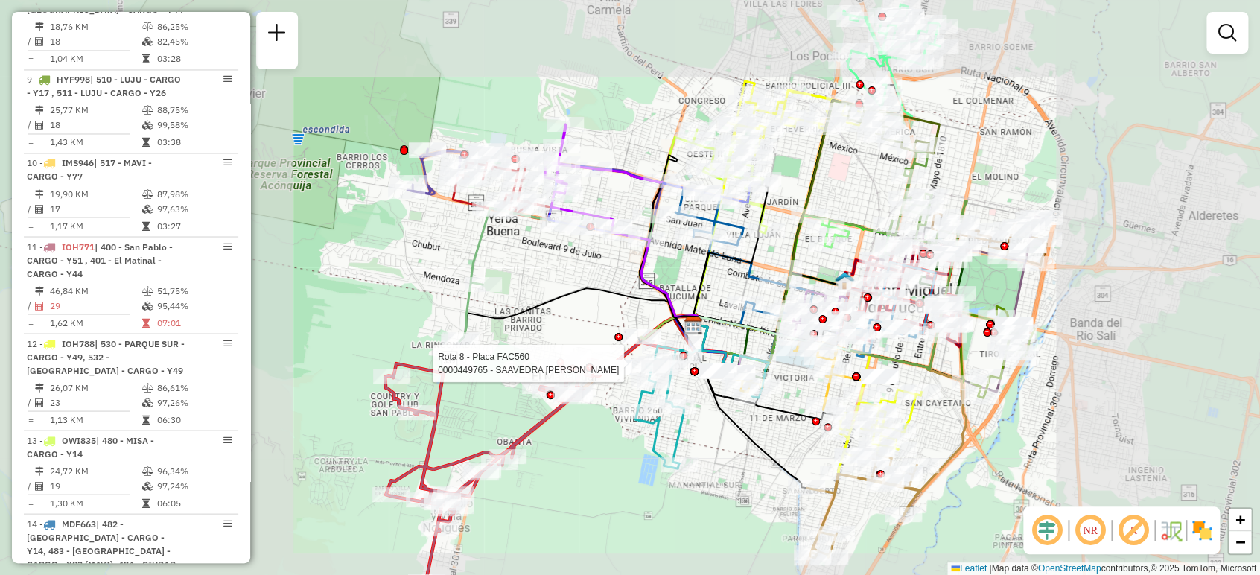
select select "**********"
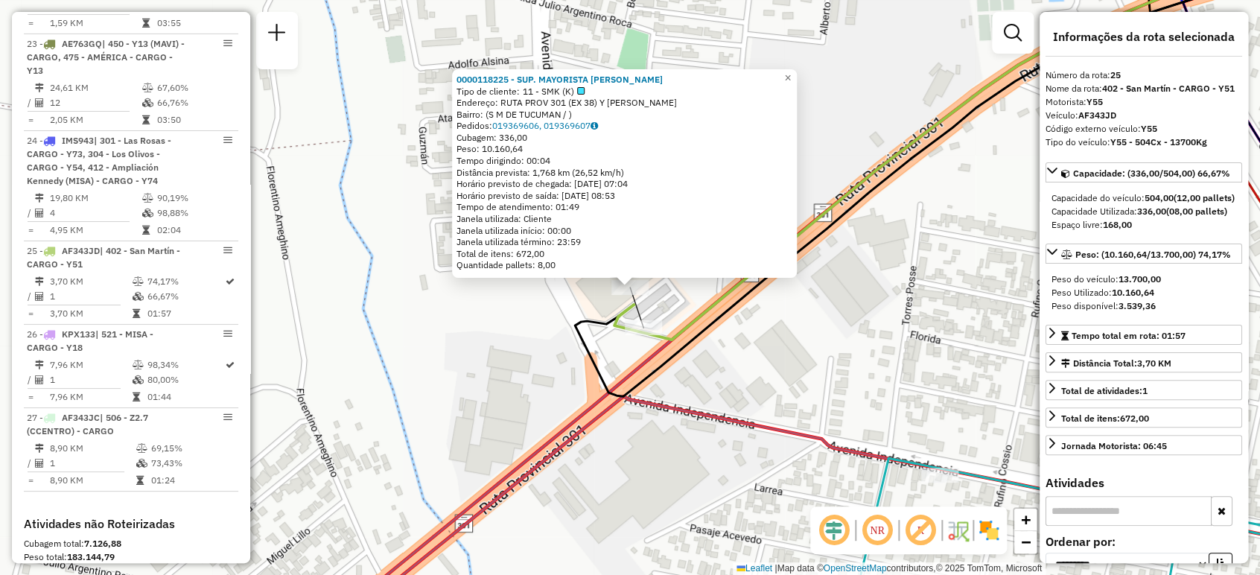
scroll to position [2919, 0]
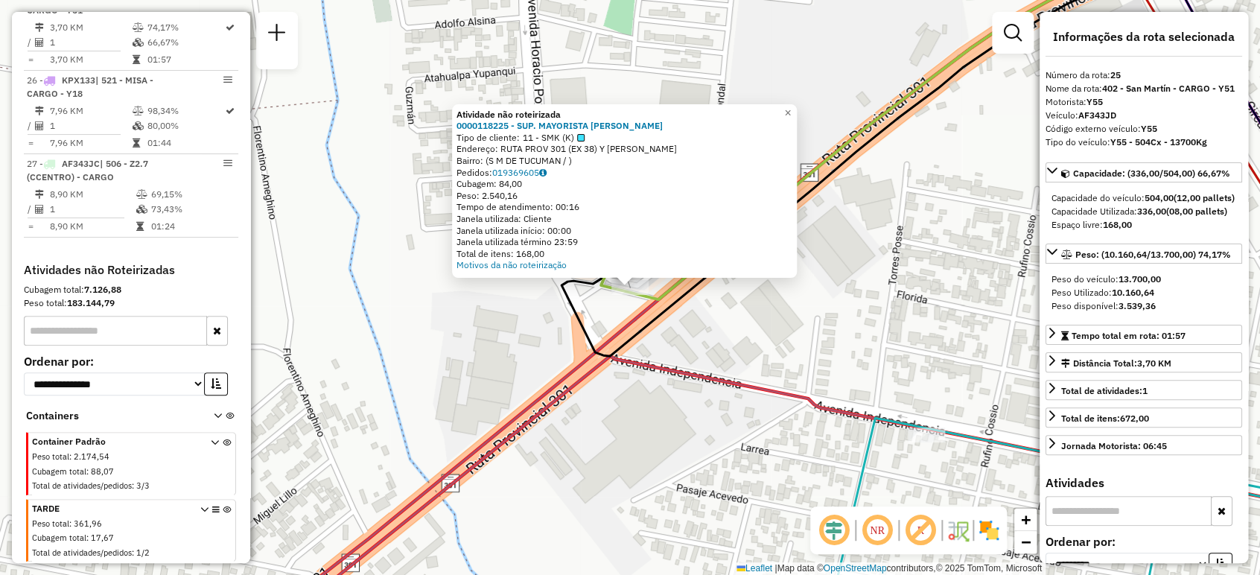
click at [587, 338] on icon at bounding box center [917, 149] width 710 height 413
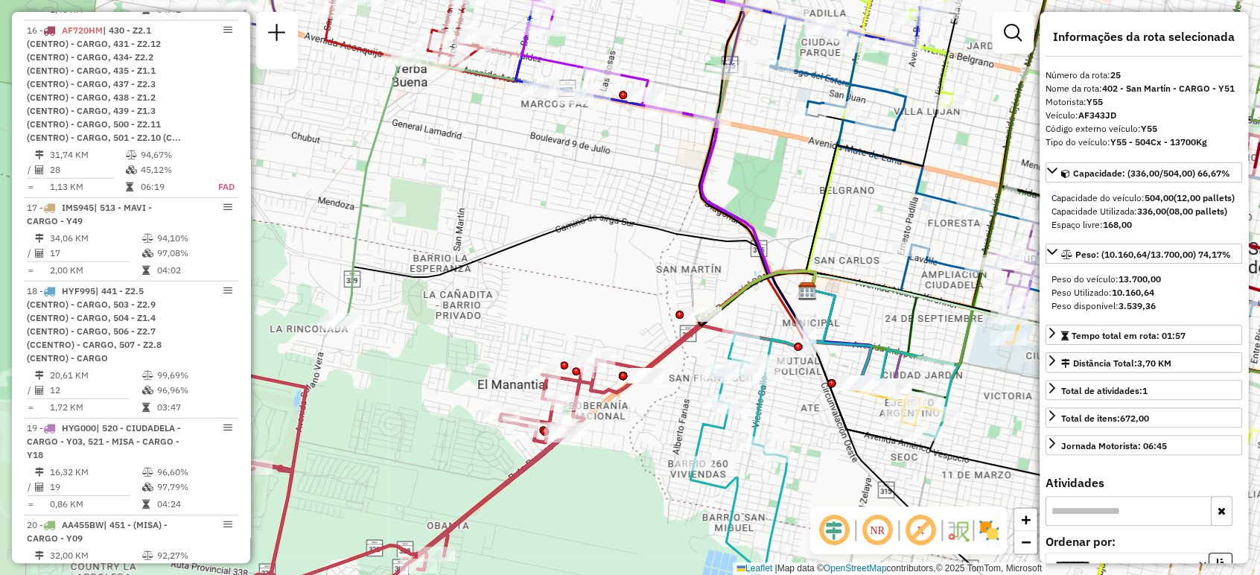
scroll to position [2016, 0]
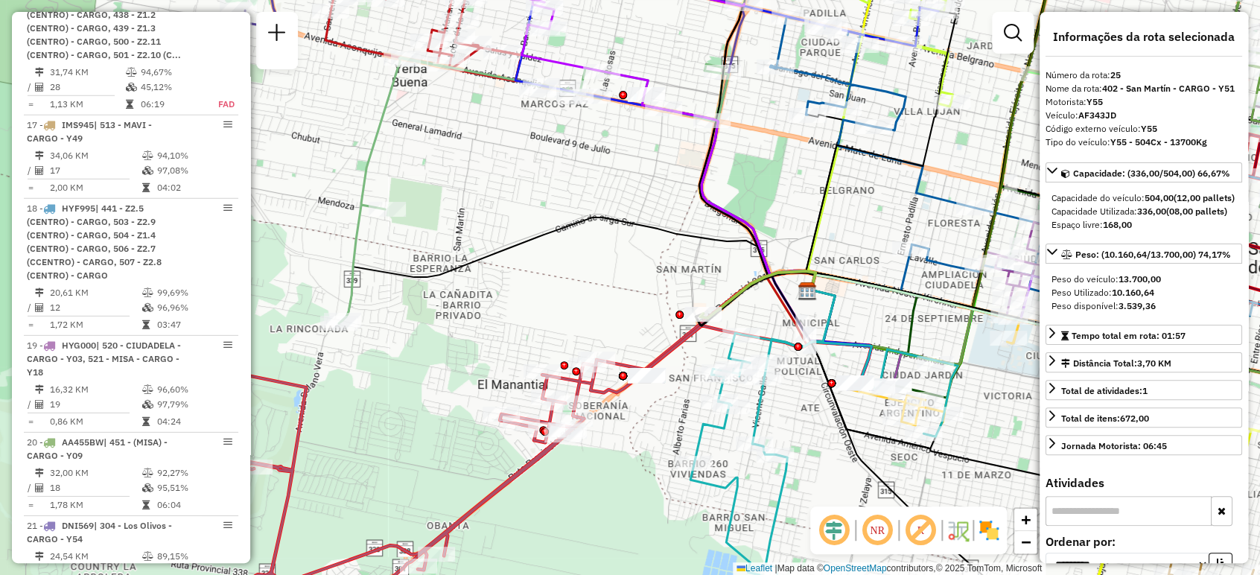
drag, startPoint x: 244, startPoint y: 345, endPoint x: 243, endPoint y: 269, distance: 76.0
click at [236, 264] on div "Informações da Sessão 1255319 - [DATE] Criação: [DATE] 18:31 Depósito: SAZ AR T…" at bounding box center [131, 287] width 238 height 551
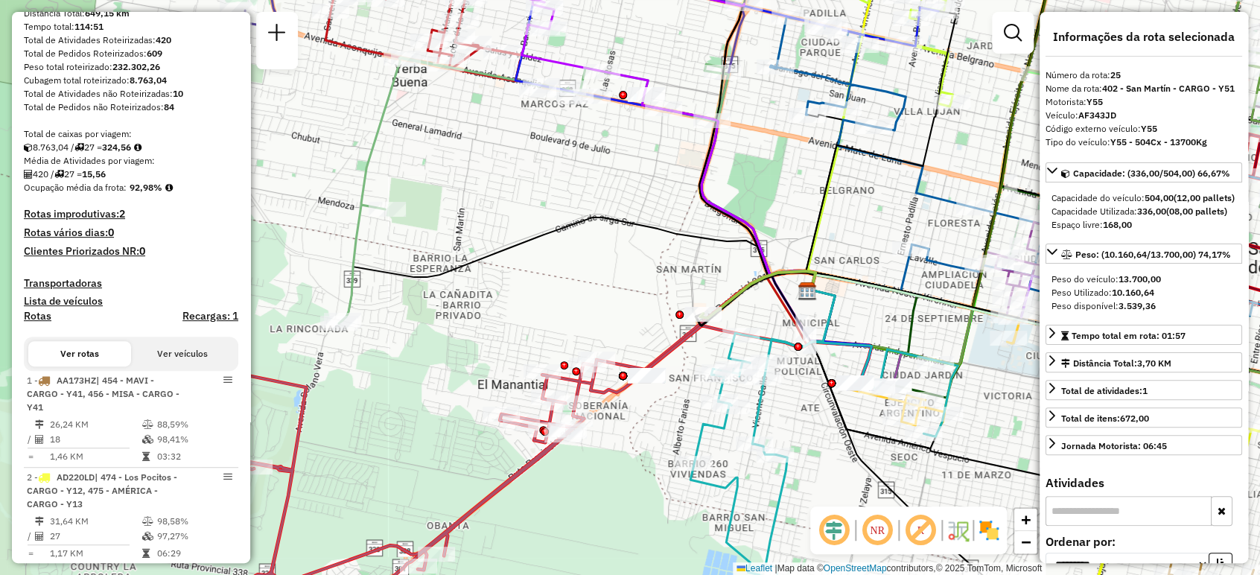
scroll to position [0, 0]
